Goal: Information Seeking & Learning: Check status

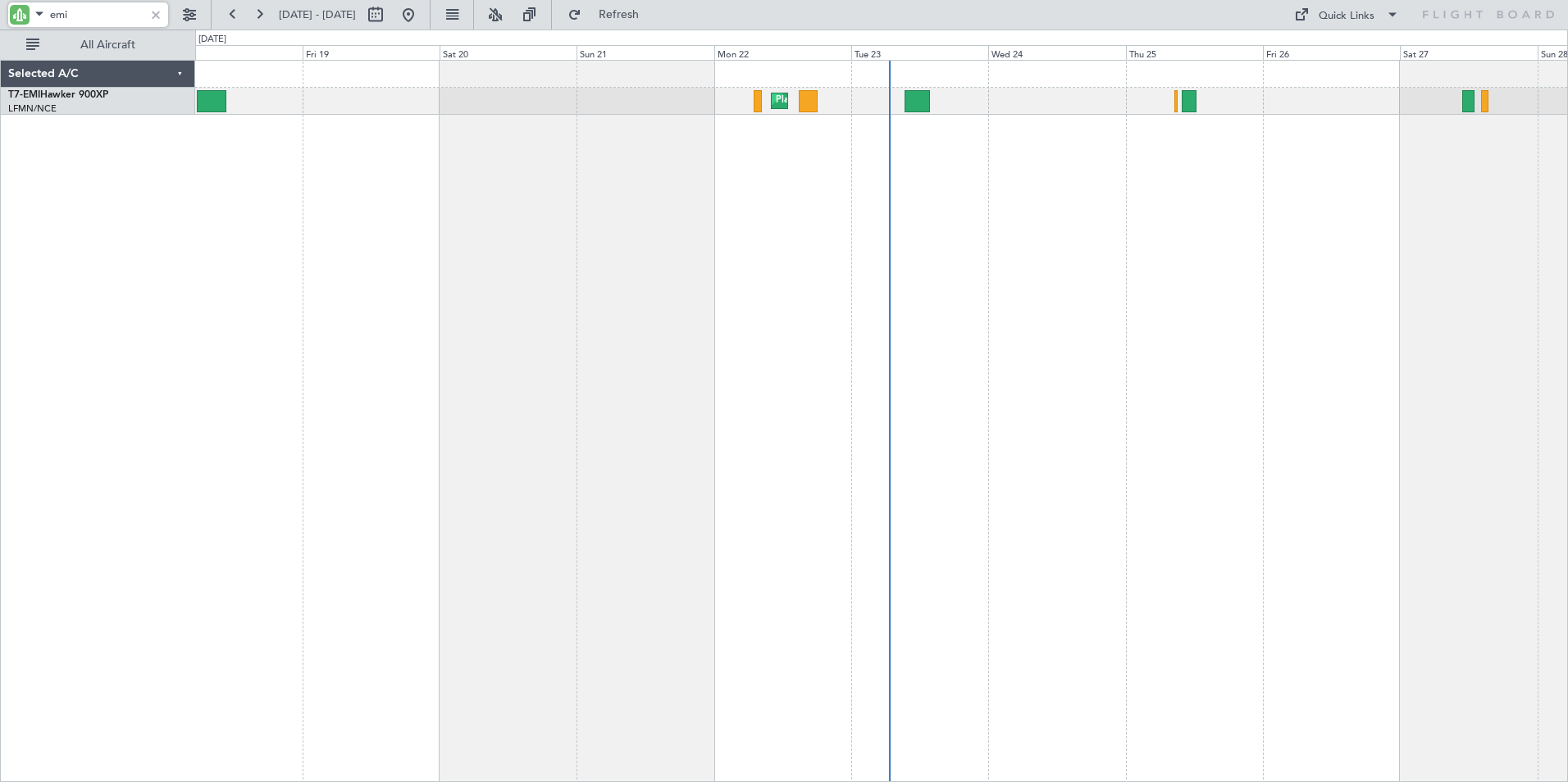
drag, startPoint x: 86, startPoint y: 14, endPoint x: -157, endPoint y: 14, distance: 243.0
click at [0, 14] on html "emi [DATE] - [DATE] Refresh Quick Links All Aircraft Planned Maint [GEOGRAPHIC_…" at bounding box center [784, 391] width 1568 height 782
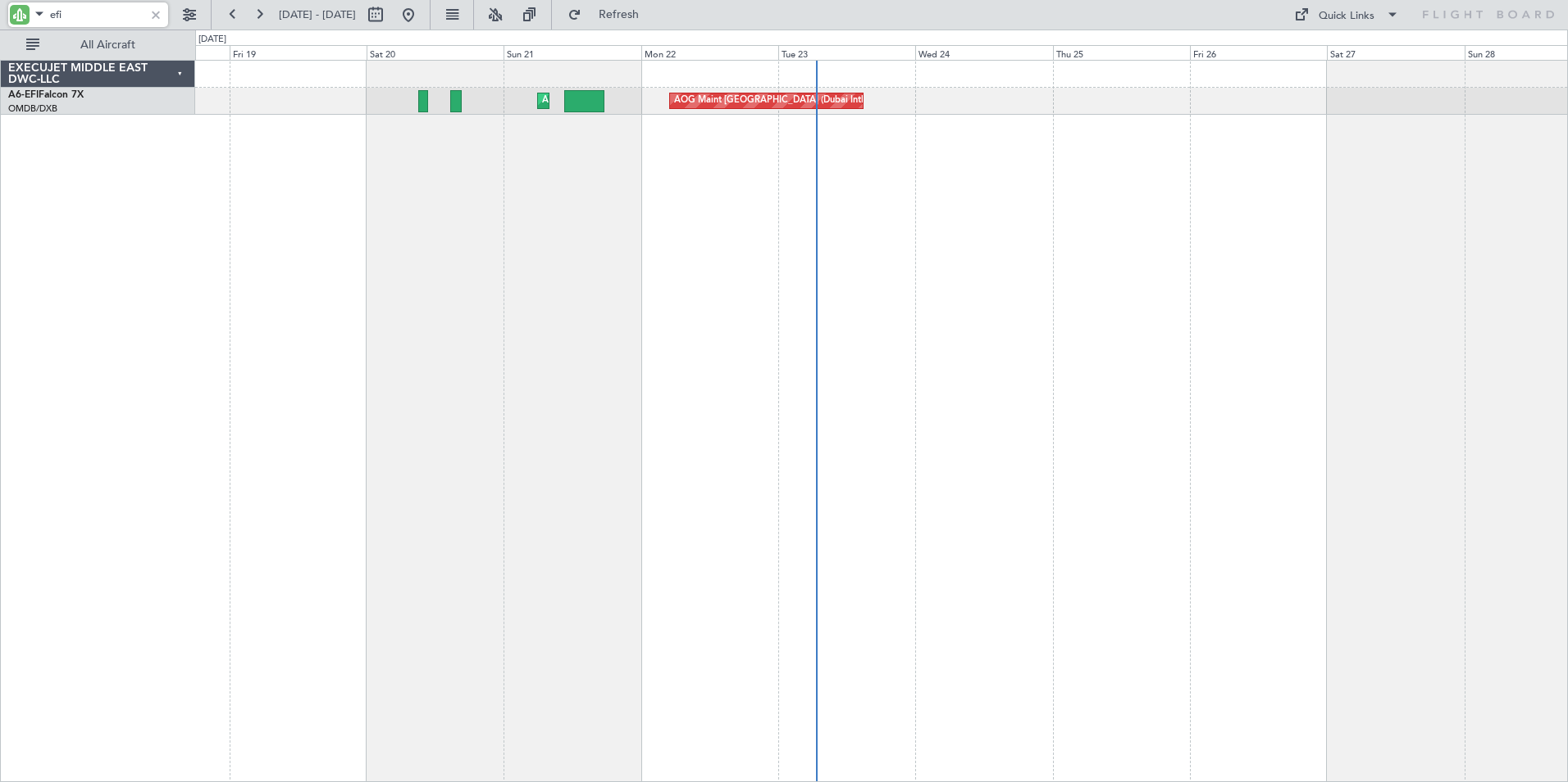
click at [1184, 321] on div "AOG Maint [GEOGRAPHIC_DATA] (Dubai Intl) AOG Maint Planned Maint [GEOGRAPHIC_DA…" at bounding box center [882, 420] width 1373 height 722
type input "efi"
click at [159, 15] on div at bounding box center [155, 14] width 18 height 18
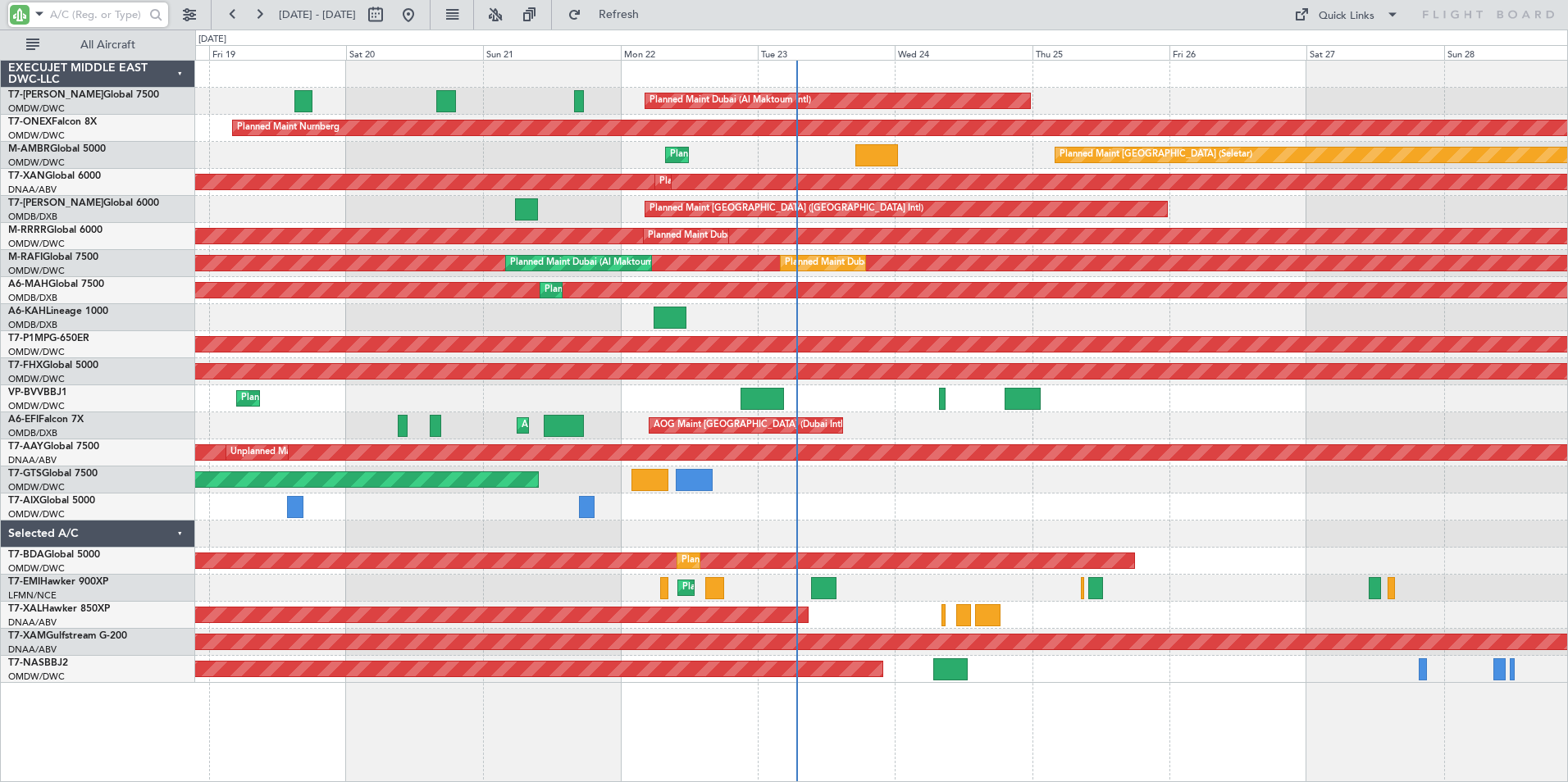
click at [317, 751] on div "Planned Maint Dubai (Al Maktoum Intl) Planned Maint Nurnberg Planned Maint [GEO…" at bounding box center [882, 420] width 1373 height 722
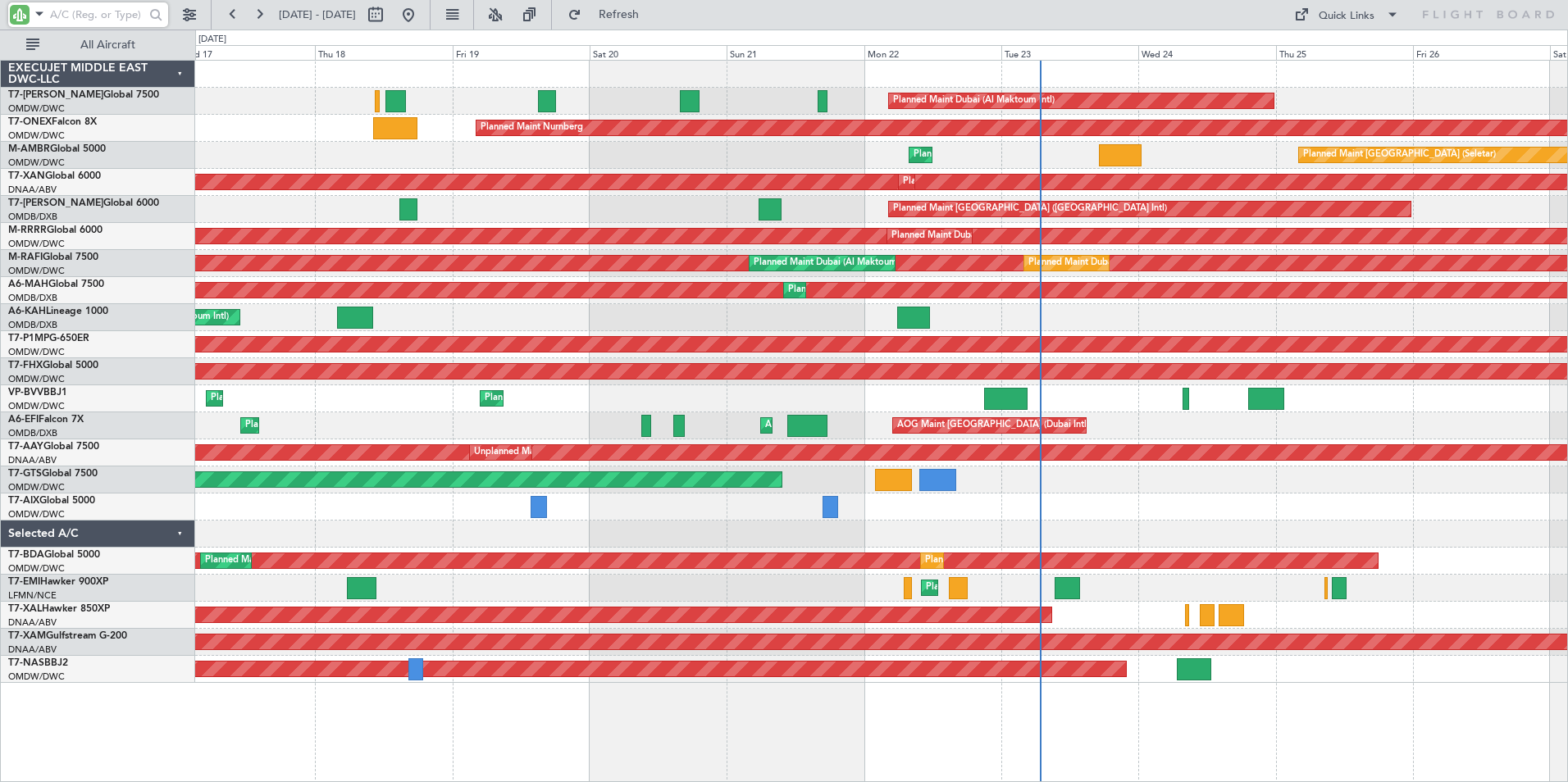
click at [716, 741] on div "Planned Maint Dubai (Al Maktoum Intl) Planned Maint Nurnberg Planned Maint [GEO…" at bounding box center [882, 420] width 1373 height 722
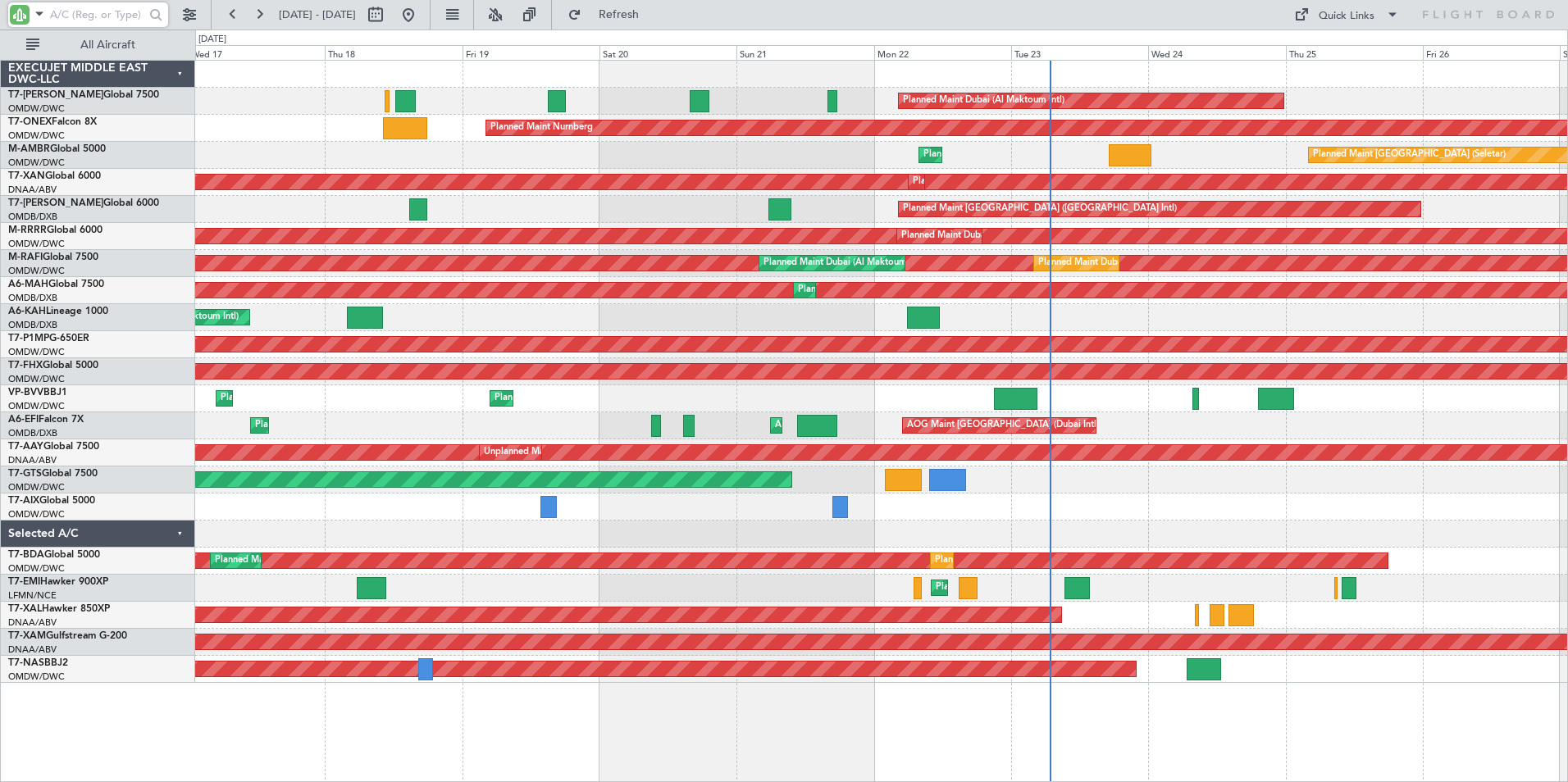
click at [368, 752] on div "Planned Maint Dubai (Al Maktoum Intl) Planned Maint Nurnberg Planned Maint [GEO…" at bounding box center [882, 420] width 1373 height 722
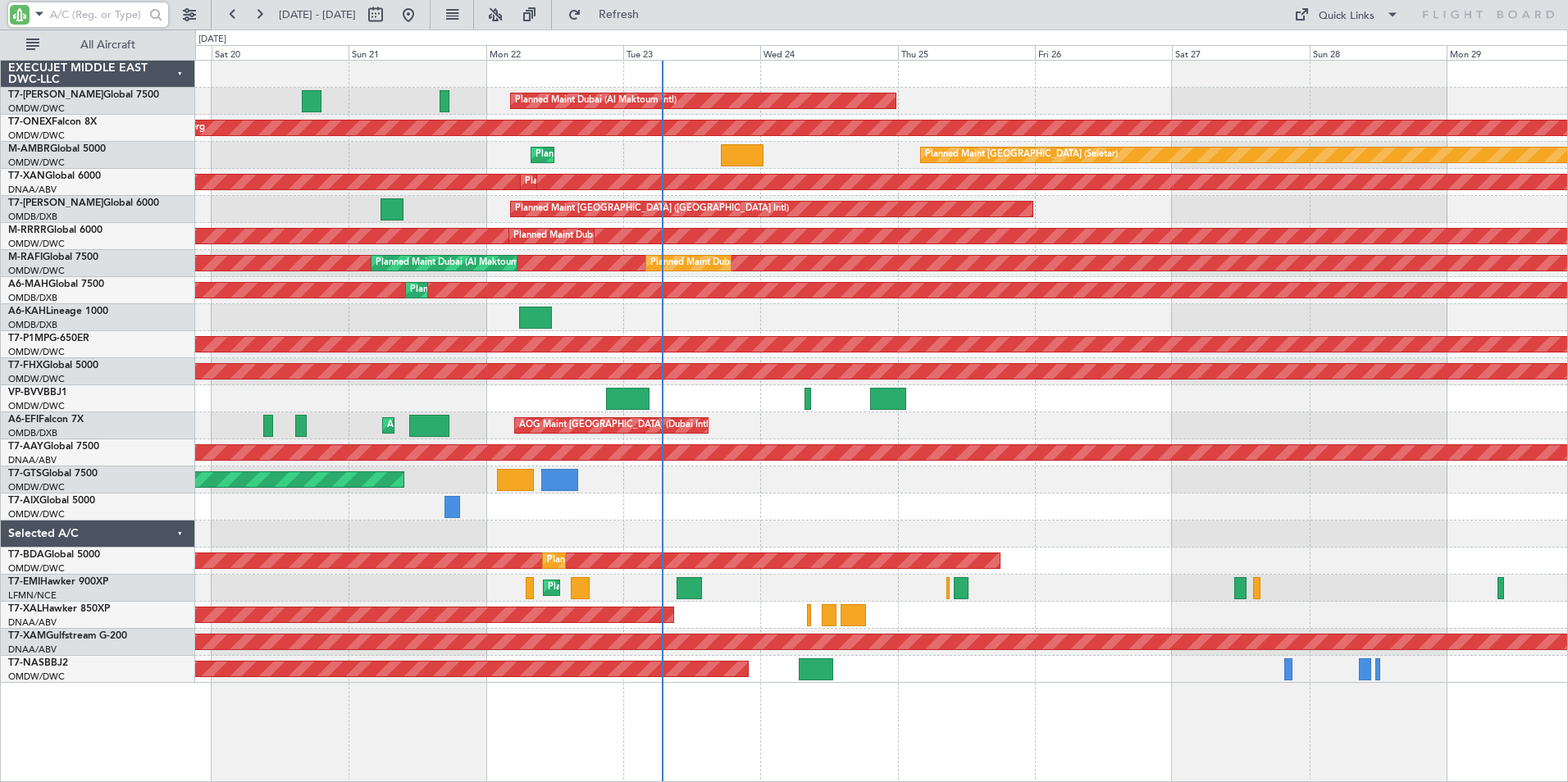
click at [518, 768] on div "Planned Maint Dubai (Al Maktoum Intl) Planned Maint Nurnberg Planned Maint [GEO…" at bounding box center [882, 420] width 1373 height 722
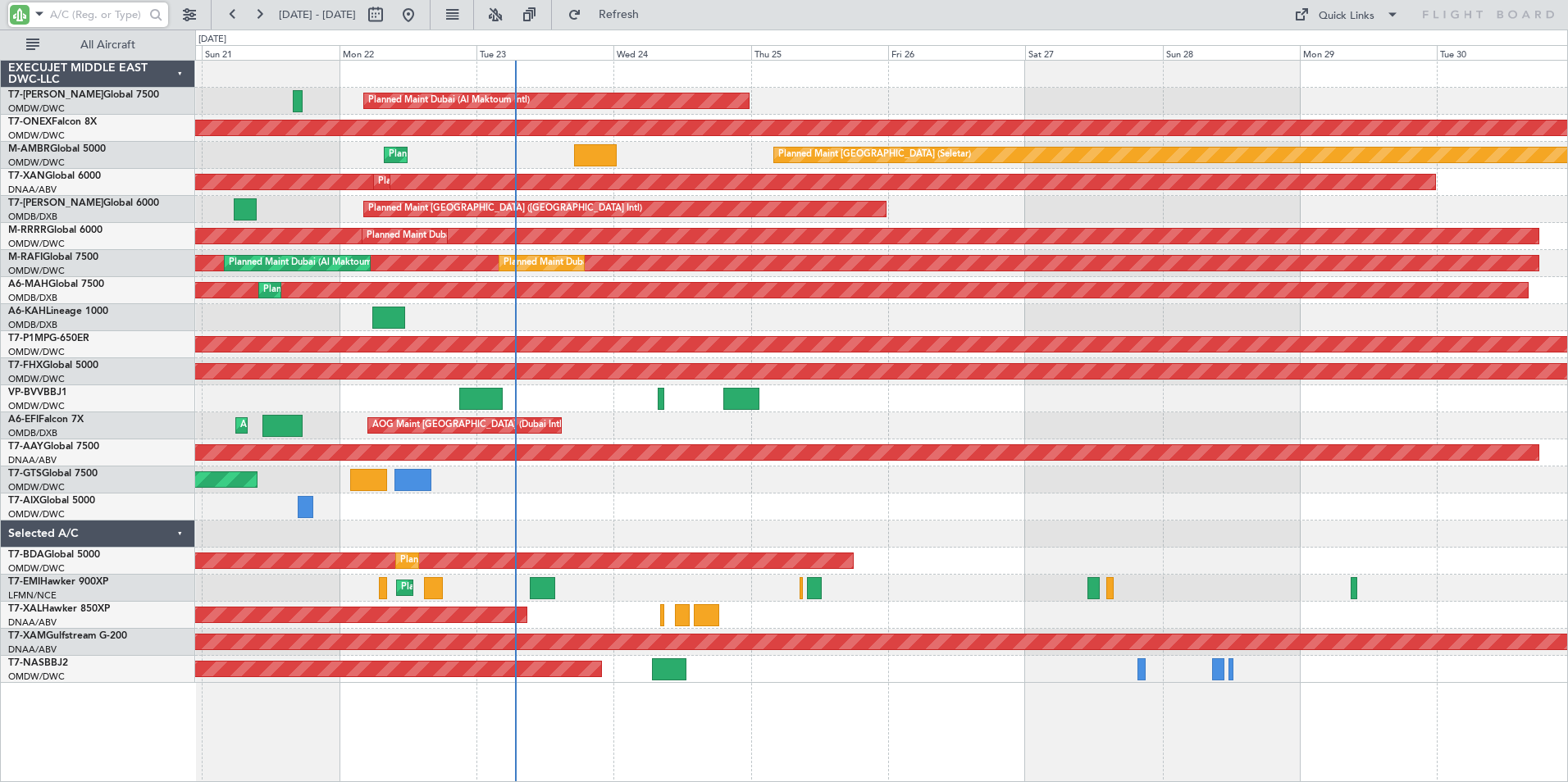
click at [573, 753] on div "Planned Maint Dubai (Al Maktoum Intl) Planned Maint Nurnberg Planned Maint [GEO…" at bounding box center [882, 420] width 1373 height 722
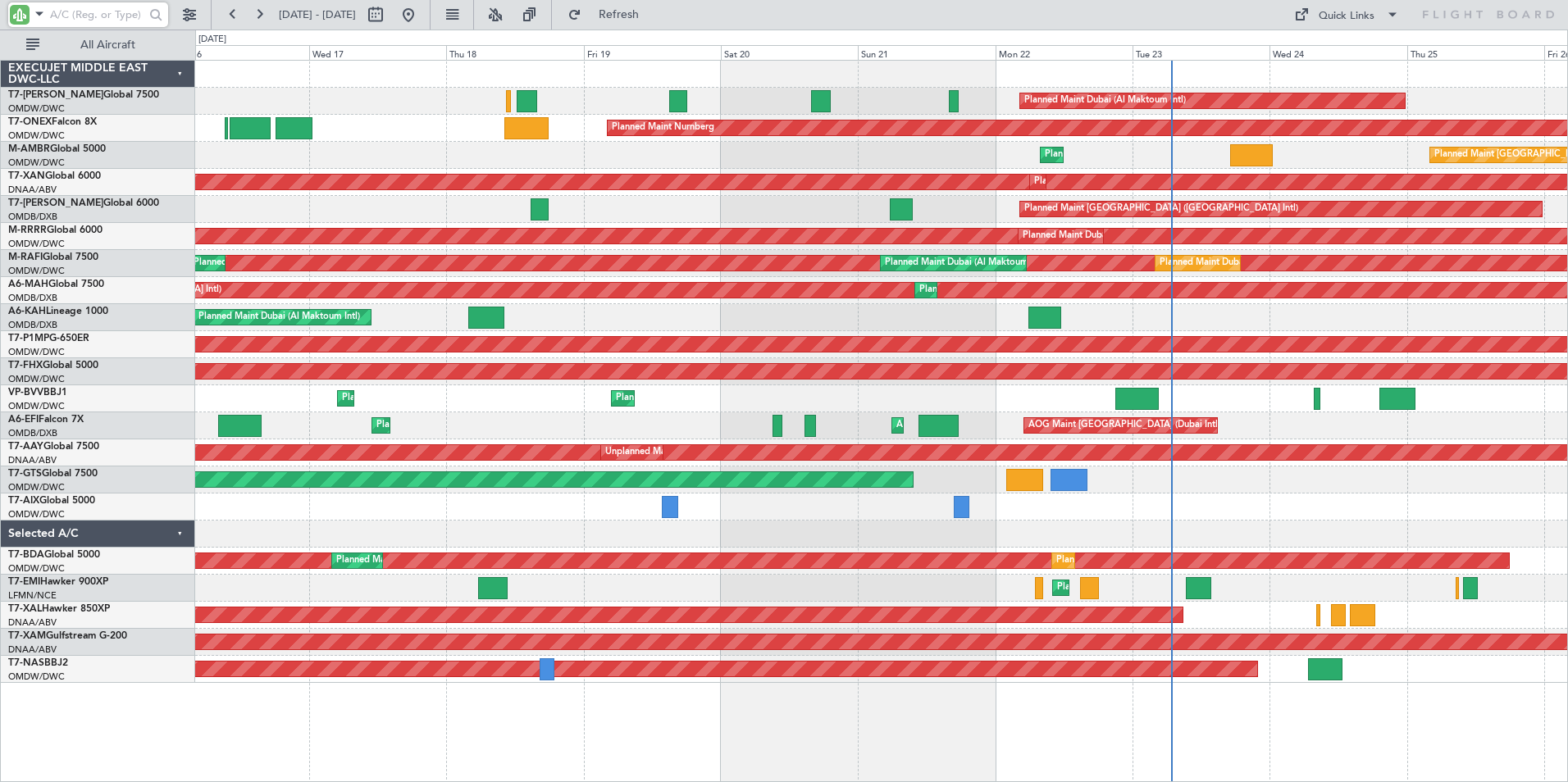
click at [988, 748] on div "Planned Maint Dubai (Al Maktoum Intl) Planned Maint Nurnberg Planned Maint [GEO…" at bounding box center [882, 420] width 1373 height 722
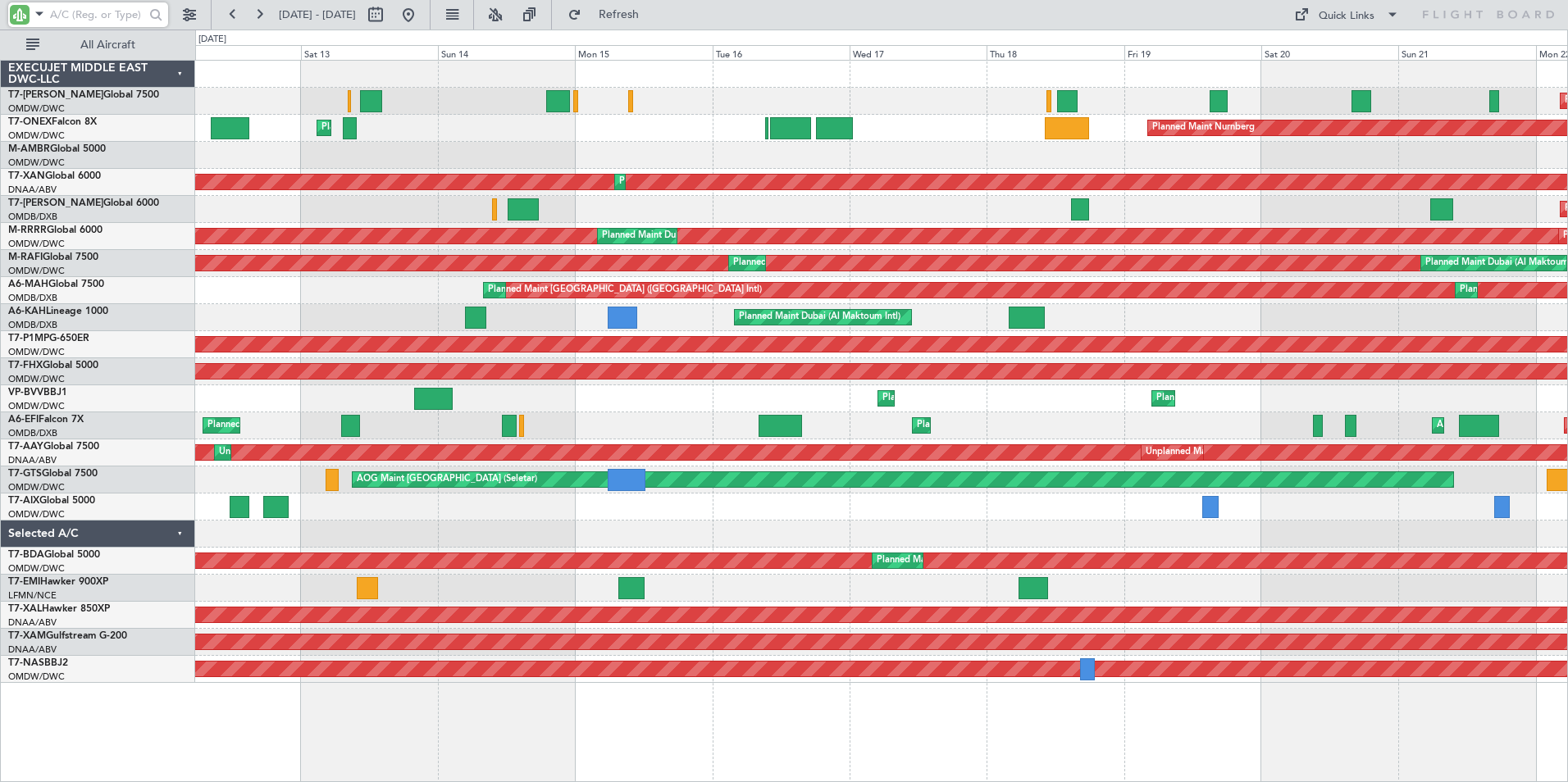
click at [980, 755] on div "Planned Maint Dubai (Al Maktoum Intl) Planned Maint Nurnberg Planned Maint [GEO…" at bounding box center [882, 420] width 1373 height 722
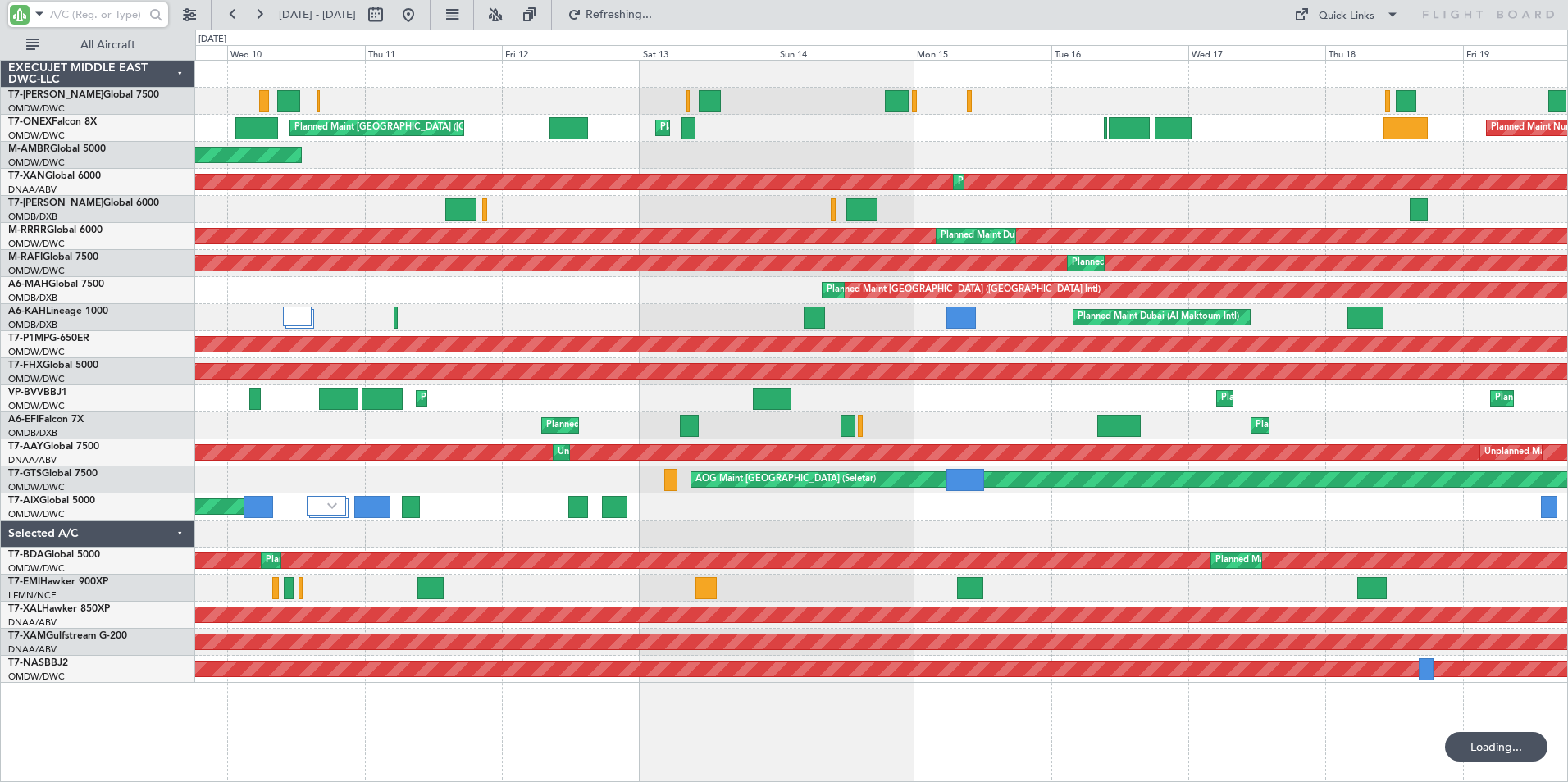
click at [687, 755] on div "Planned Maint Dubai (Al Maktoum Intl) Planned Maint Nurnberg Planned Maint [GEO…" at bounding box center [882, 420] width 1373 height 722
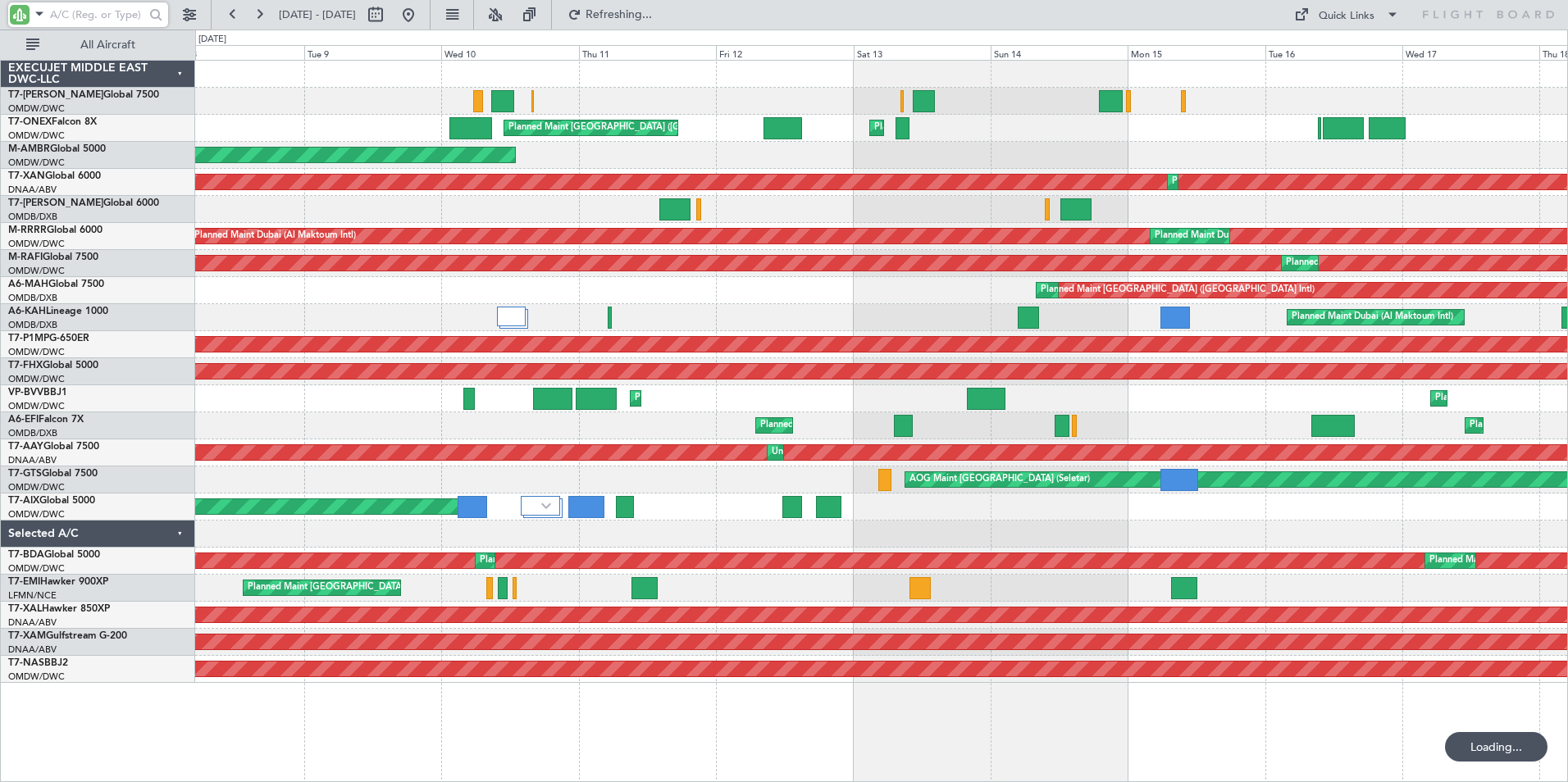
click at [670, 748] on div "Planned Maint Dubai (Al Maktoum Intl) Planned Maint [GEOGRAPHIC_DATA] ([GEOGRAP…" at bounding box center [882, 420] width 1373 height 722
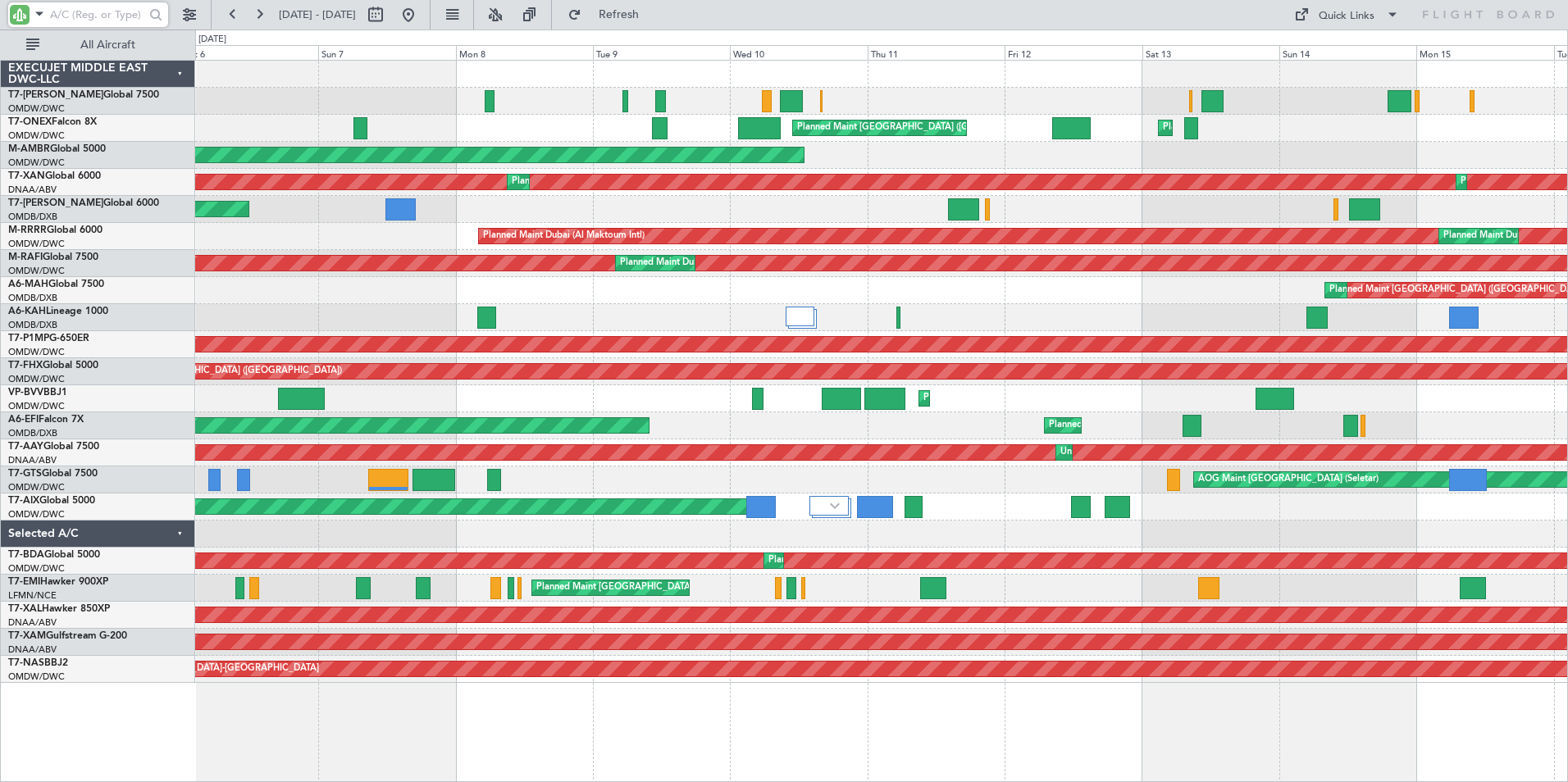
click at [552, 744] on div "Planned Maint Dubai (Al Maktoum Intl) Planned Maint [GEOGRAPHIC_DATA] ([GEOGRAP…" at bounding box center [882, 420] width 1373 height 722
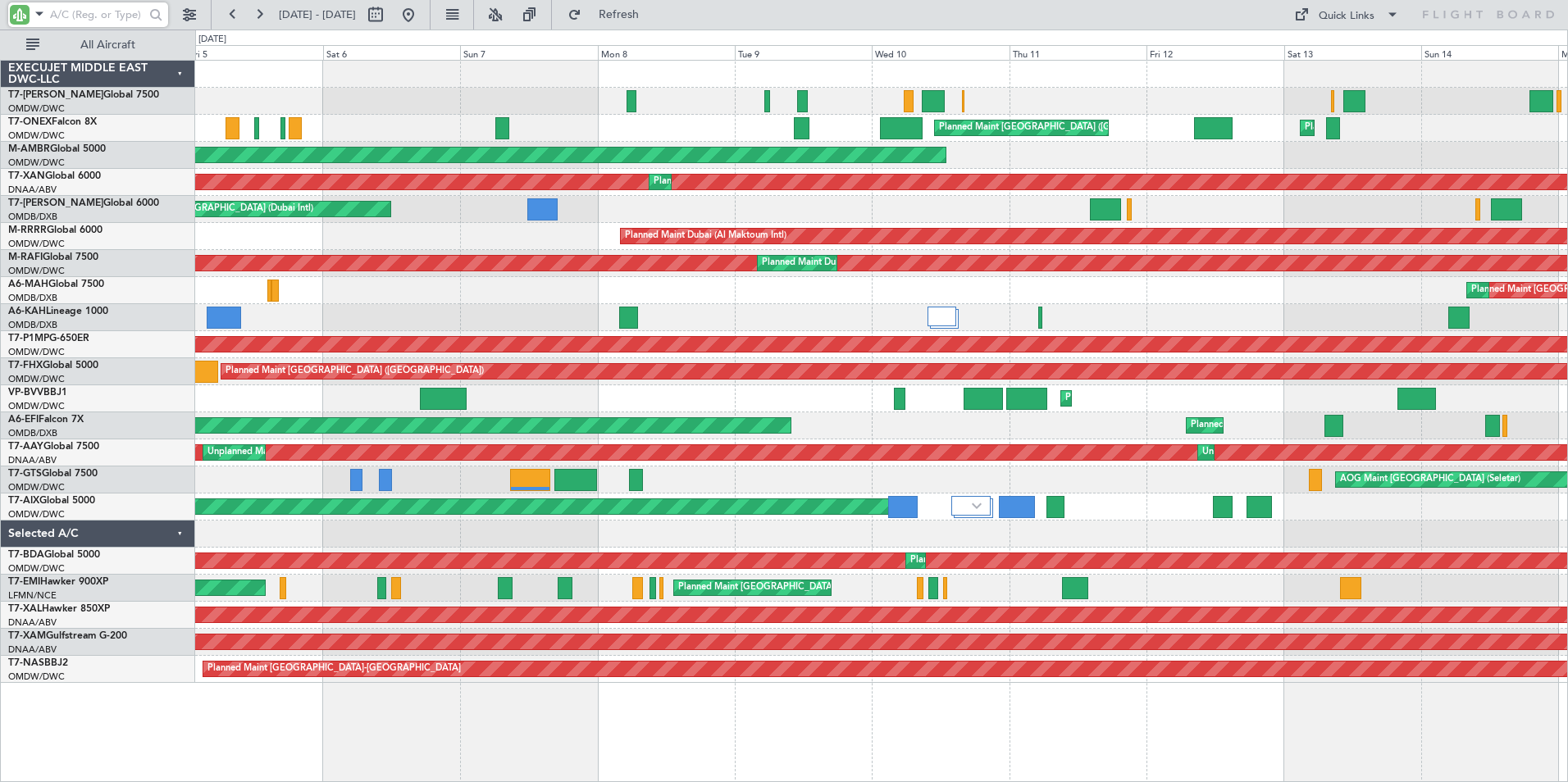
click at [532, 744] on div "Planned Maint Dubai (Al Maktoum Intl) Planned Maint [GEOGRAPHIC_DATA] ([GEOGRAP…" at bounding box center [882, 420] width 1373 height 722
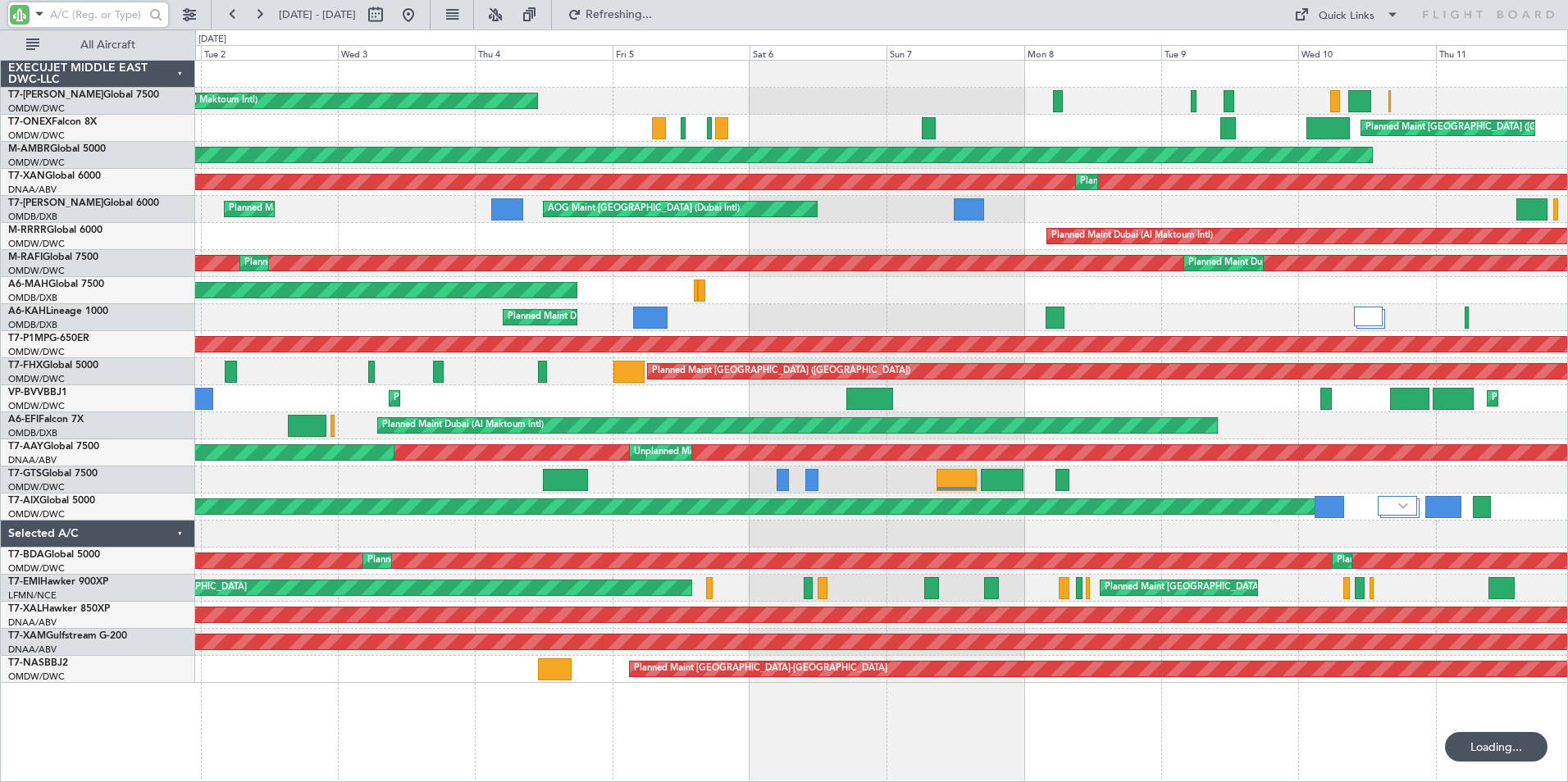
click at [745, 738] on div "Planned Maint Dubai (Al Maktoum Intl) Planned Maint [GEOGRAPHIC_DATA] ([GEOGRAP…" at bounding box center [882, 420] width 1373 height 722
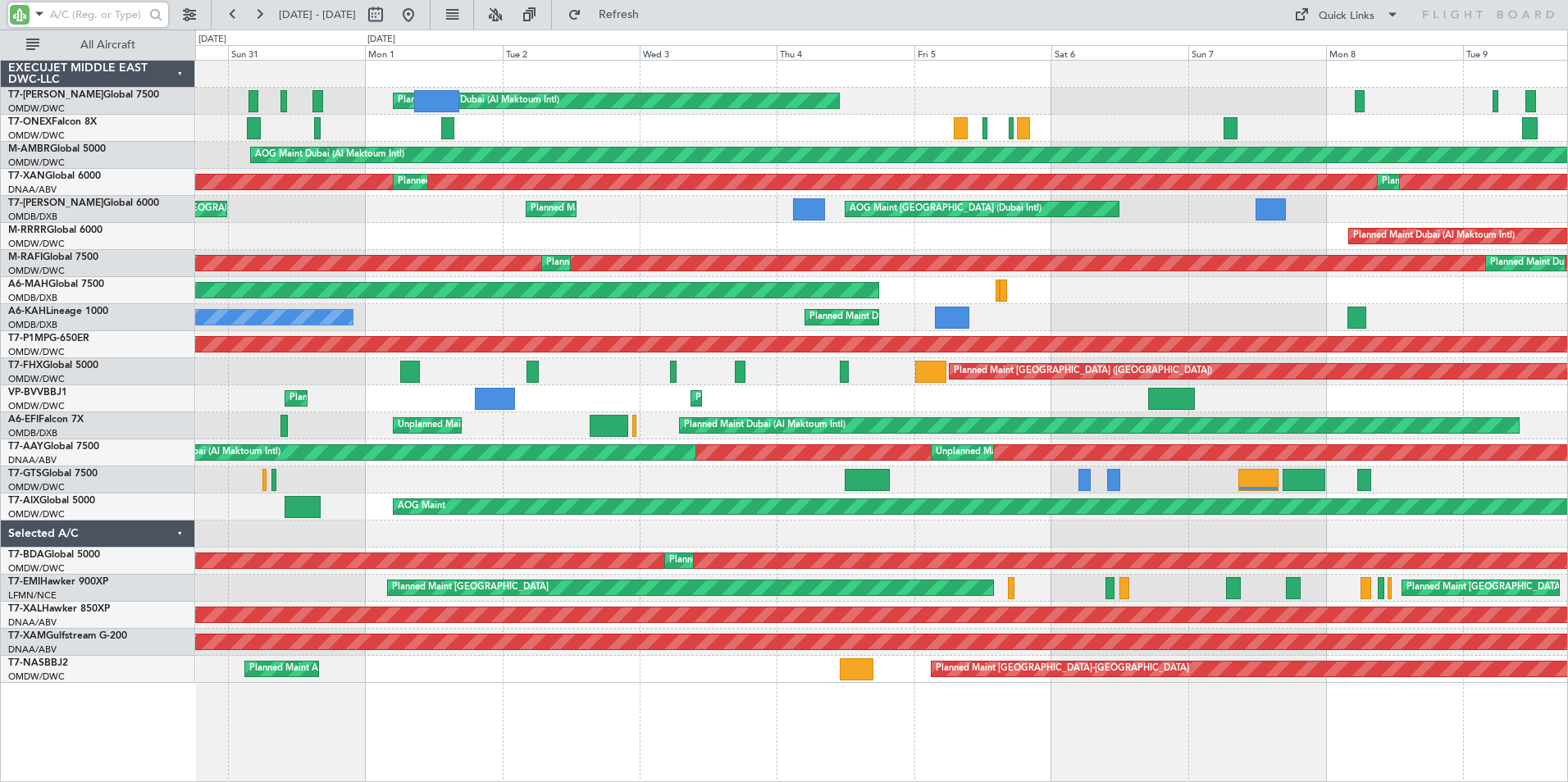
click at [745, 737] on div "Planned Maint Dubai (Al Maktoum Intl) AOG Maint [GEOGRAPHIC_DATA] (Al Maktoum I…" at bounding box center [882, 420] width 1373 height 722
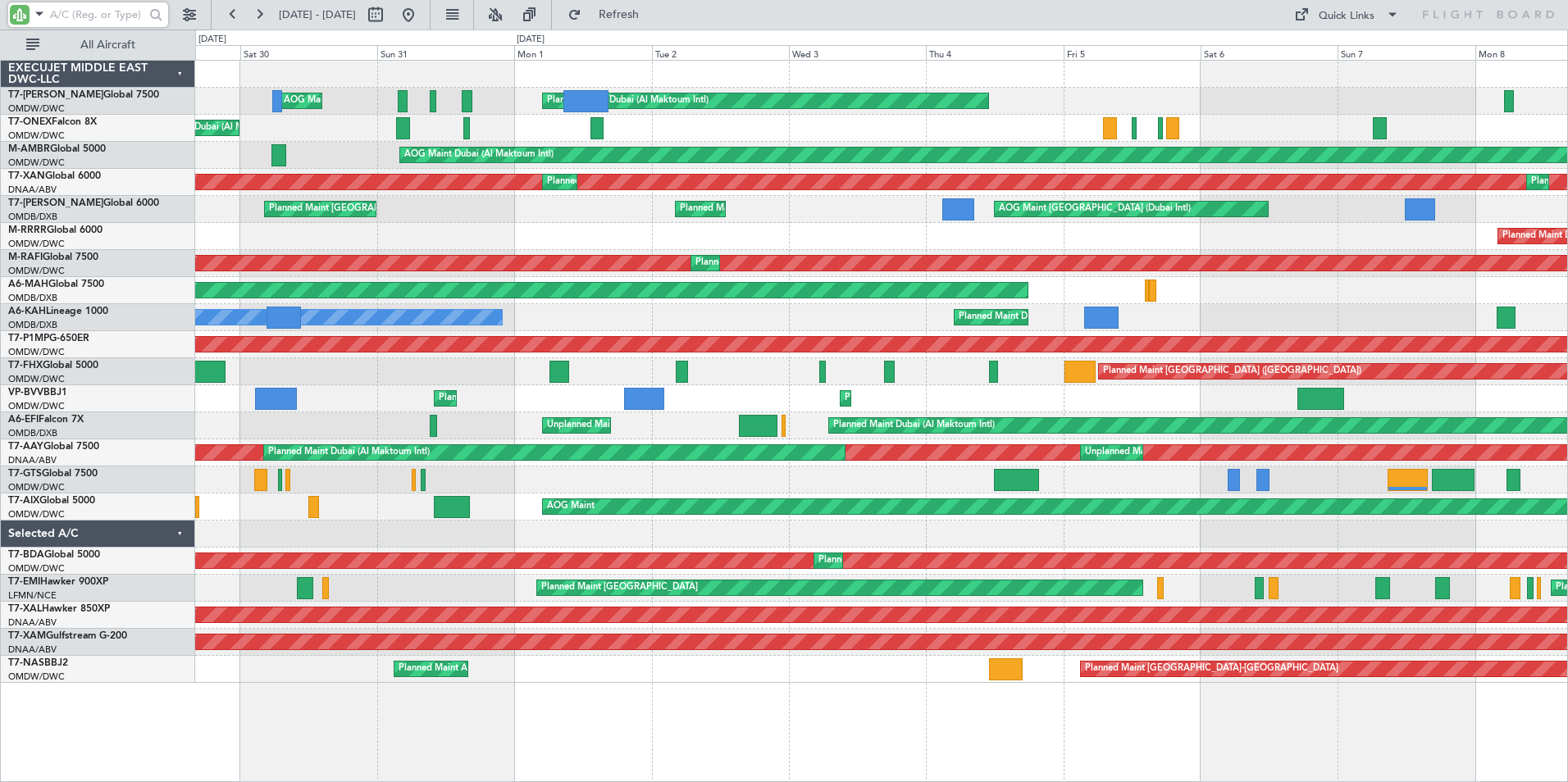
click at [594, 735] on div "Planned Maint Dubai (Al Maktoum Intl) AOG Maint [GEOGRAPHIC_DATA] (Al Maktoum I…" at bounding box center [882, 420] width 1373 height 722
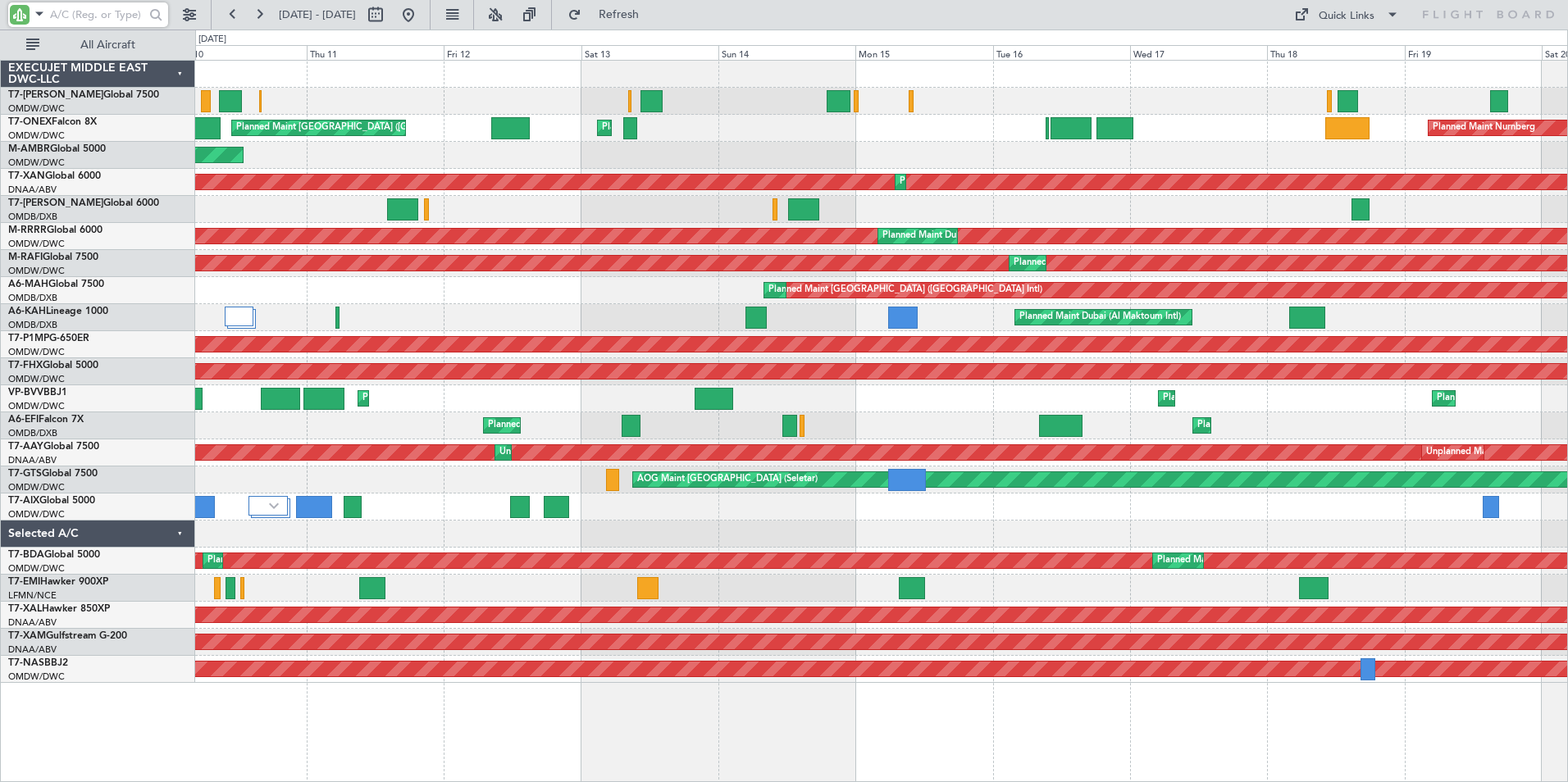
click at [0, 661] on html "[DATE] - [DATE] Refresh Quick Links All Aircraft Planned Maint [GEOGRAPHIC_DATA…" at bounding box center [784, 391] width 1568 height 782
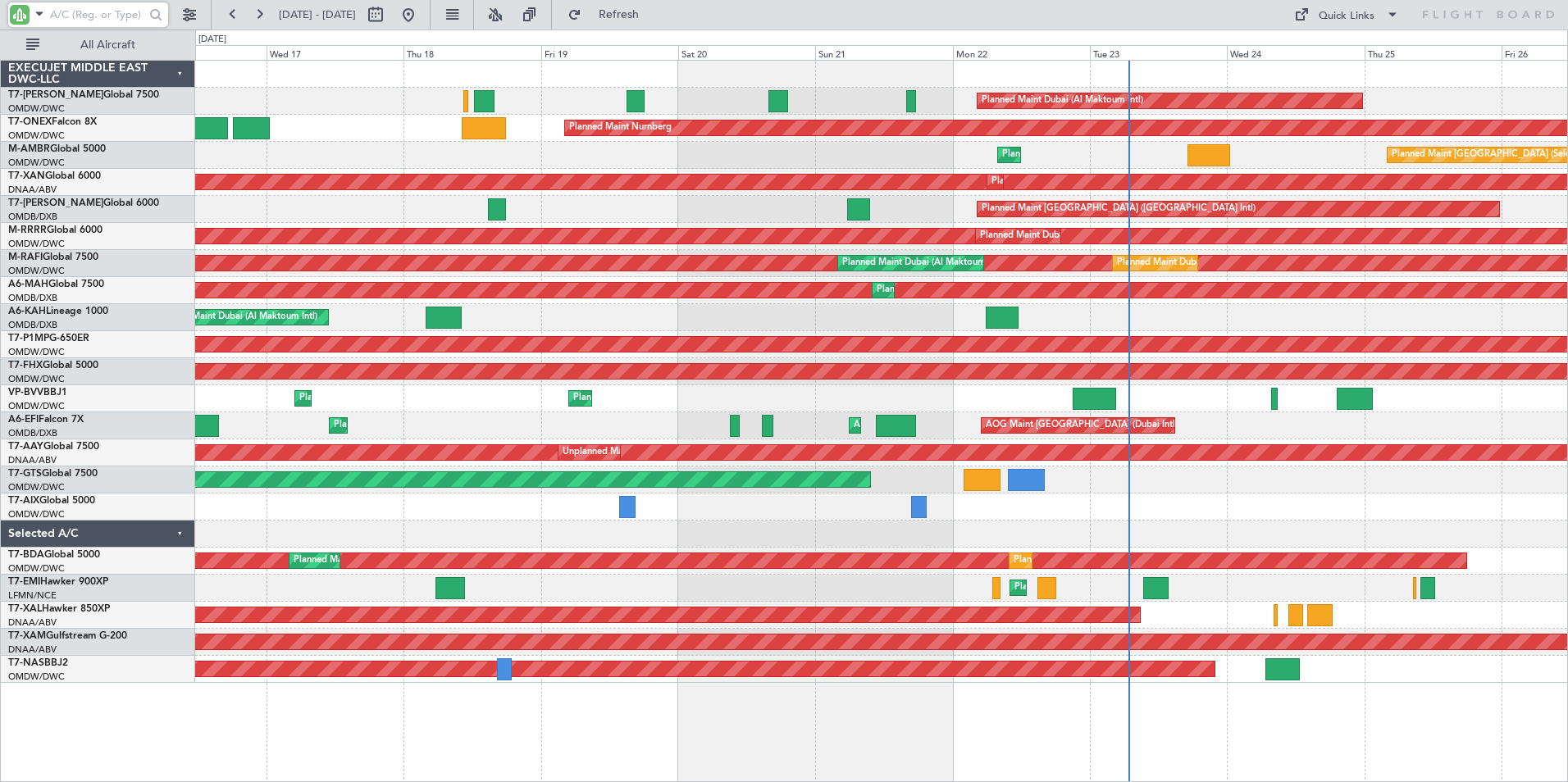
click at [316, 762] on div "Planned Maint Dubai (Al Maktoum Intl) Planned Maint Nurnberg Planned Maint [GEO…" at bounding box center [882, 420] width 1373 height 722
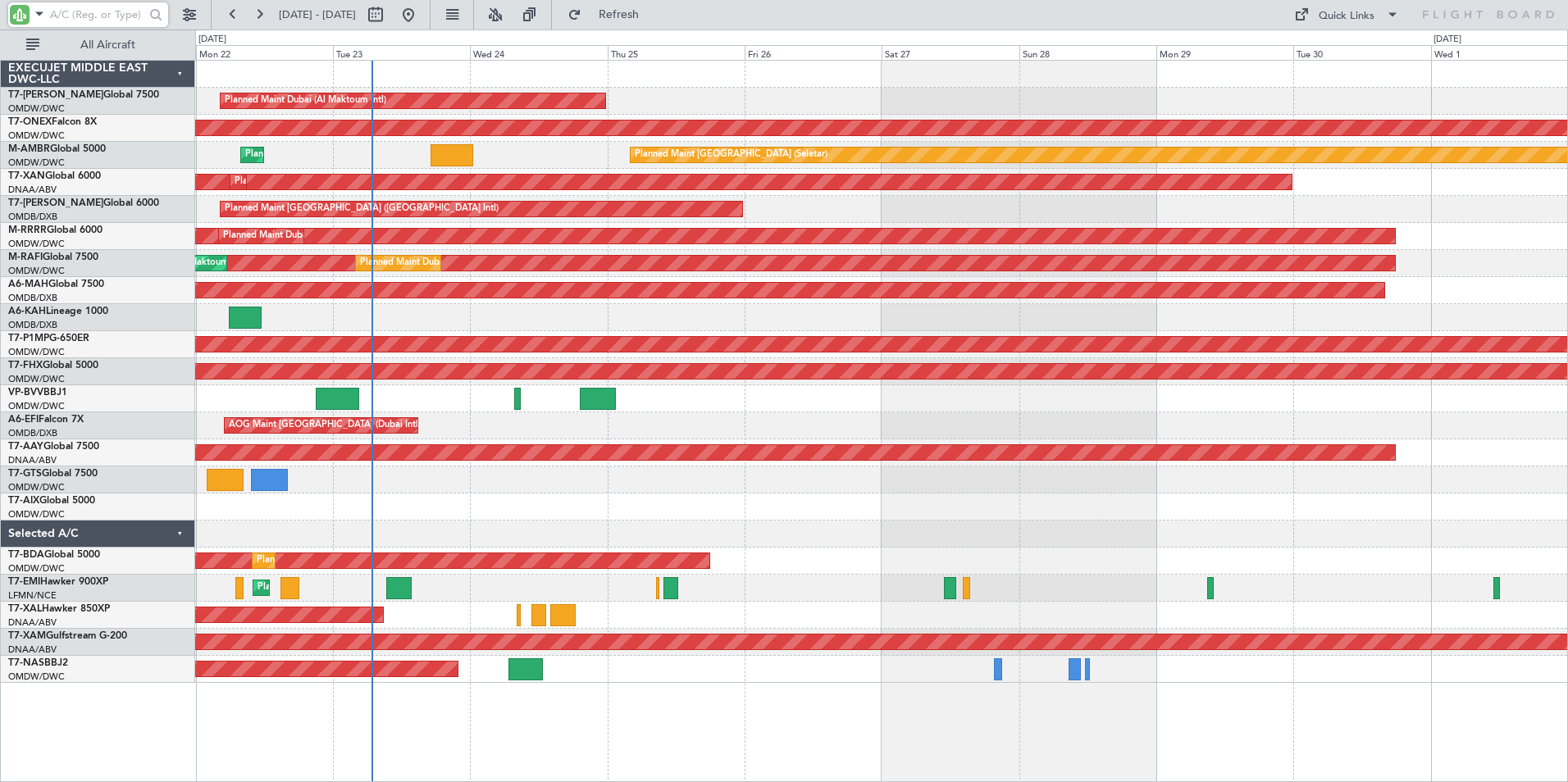
click at [555, 781] on html "[DATE] - [DATE] Refresh Quick Links All Aircraft Planned Maint [GEOGRAPHIC_DATA…" at bounding box center [784, 391] width 1568 height 782
